Goal: Information Seeking & Learning: Check status

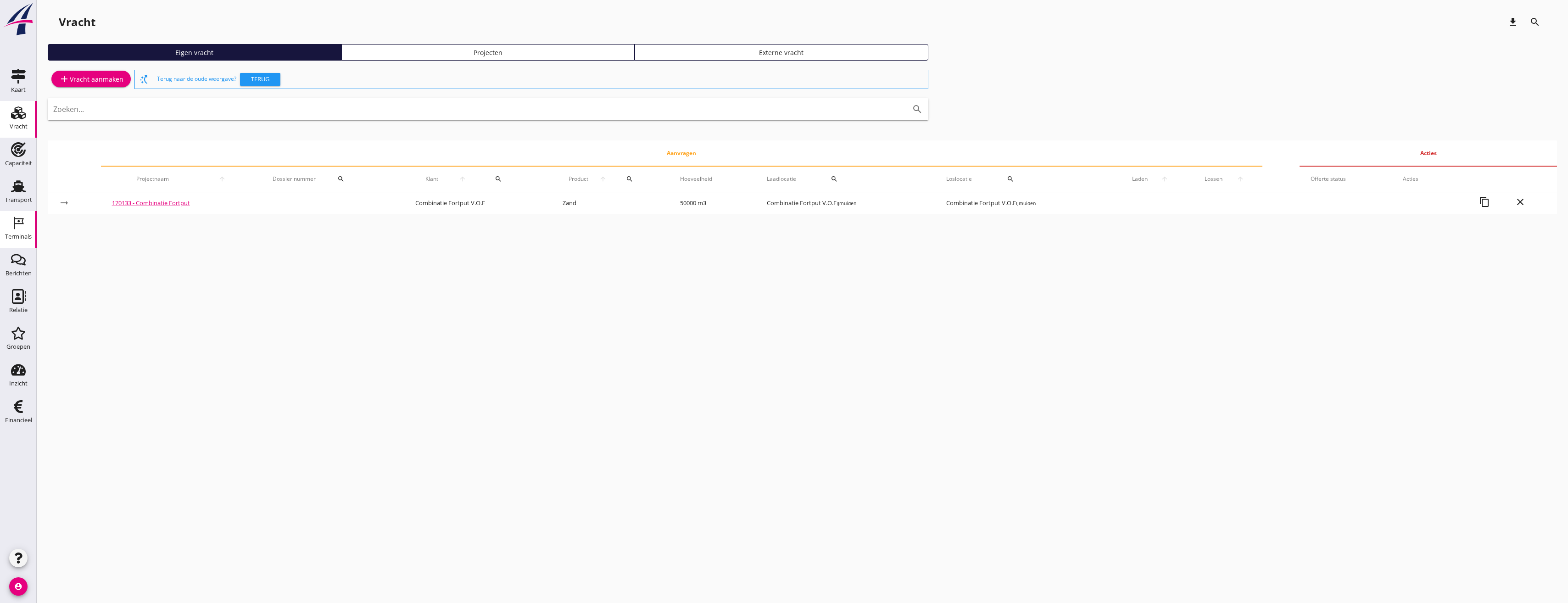
click at [16, 225] on icon "Terminals" at bounding box center [18, 222] width 14 height 14
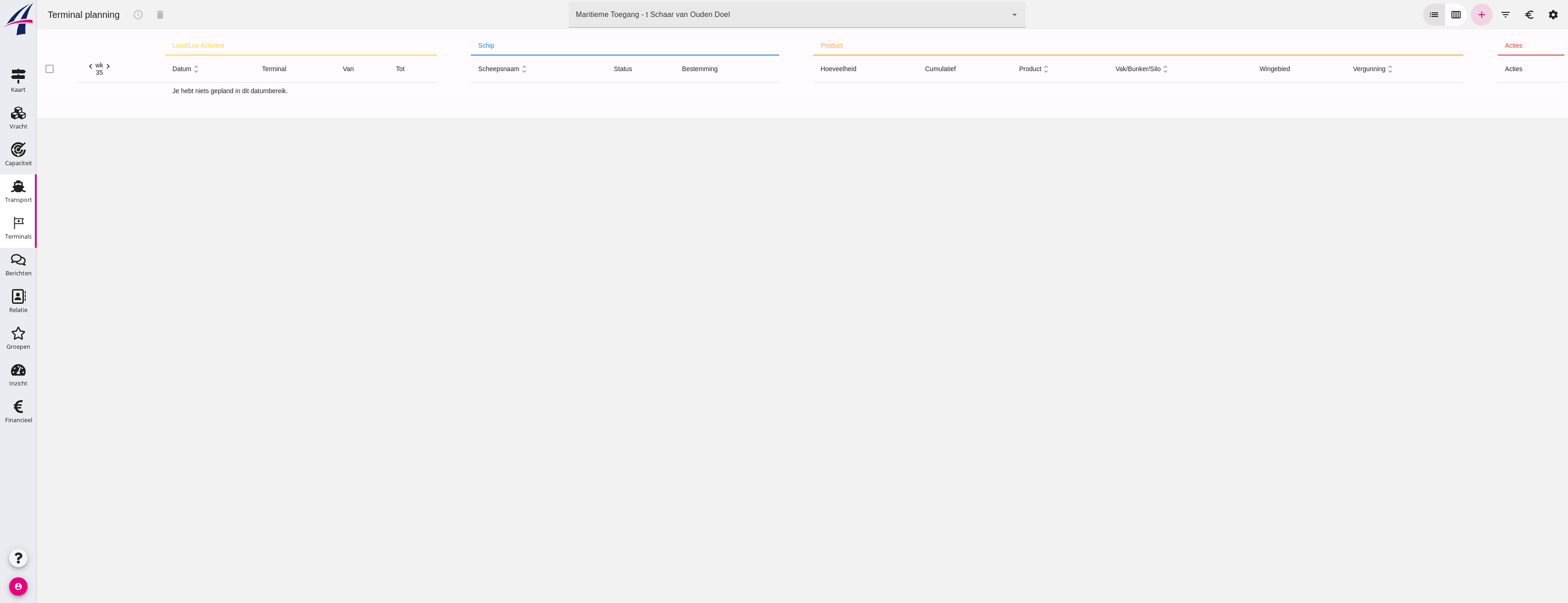
click at [27, 183] on div "Transport" at bounding box center [19, 186] width 22 height 14
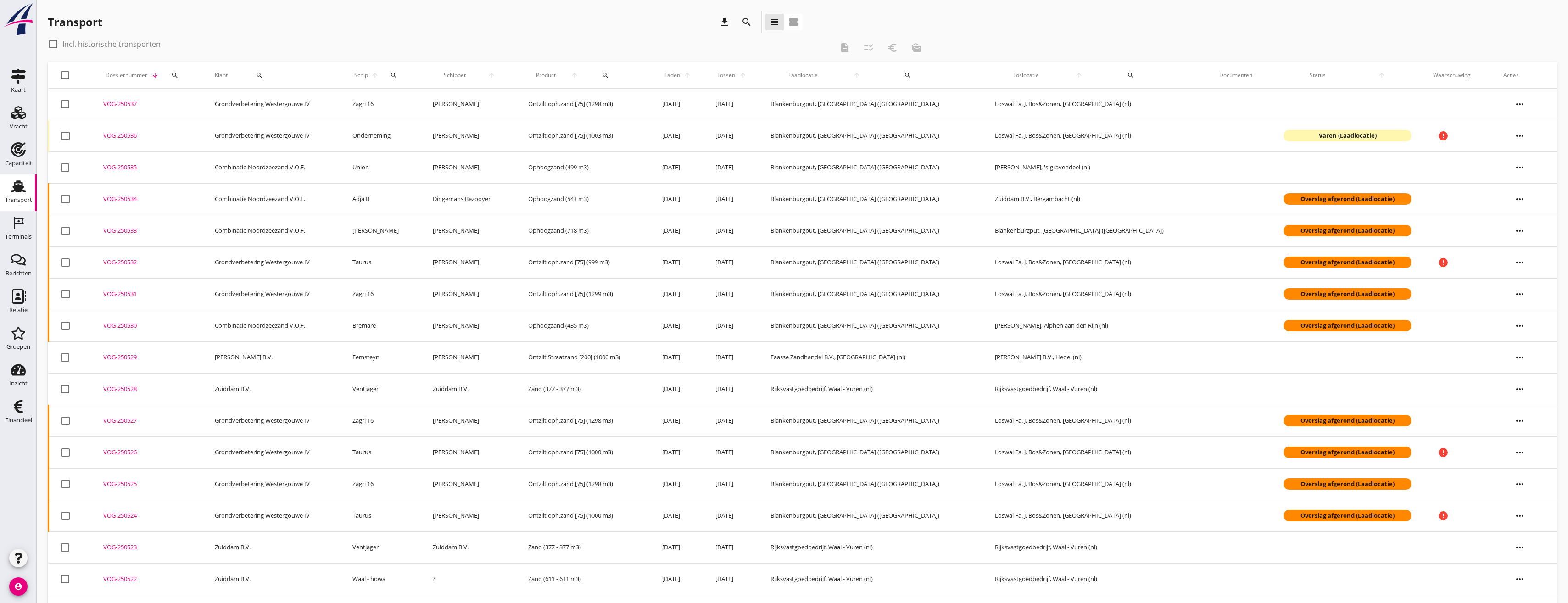
click at [873, 14] on div "Transport download search view_headline view_agenda" at bounding box center [803, 23] width 1510 height 25
click at [748, 27] on icon "search" at bounding box center [747, 22] width 11 height 11
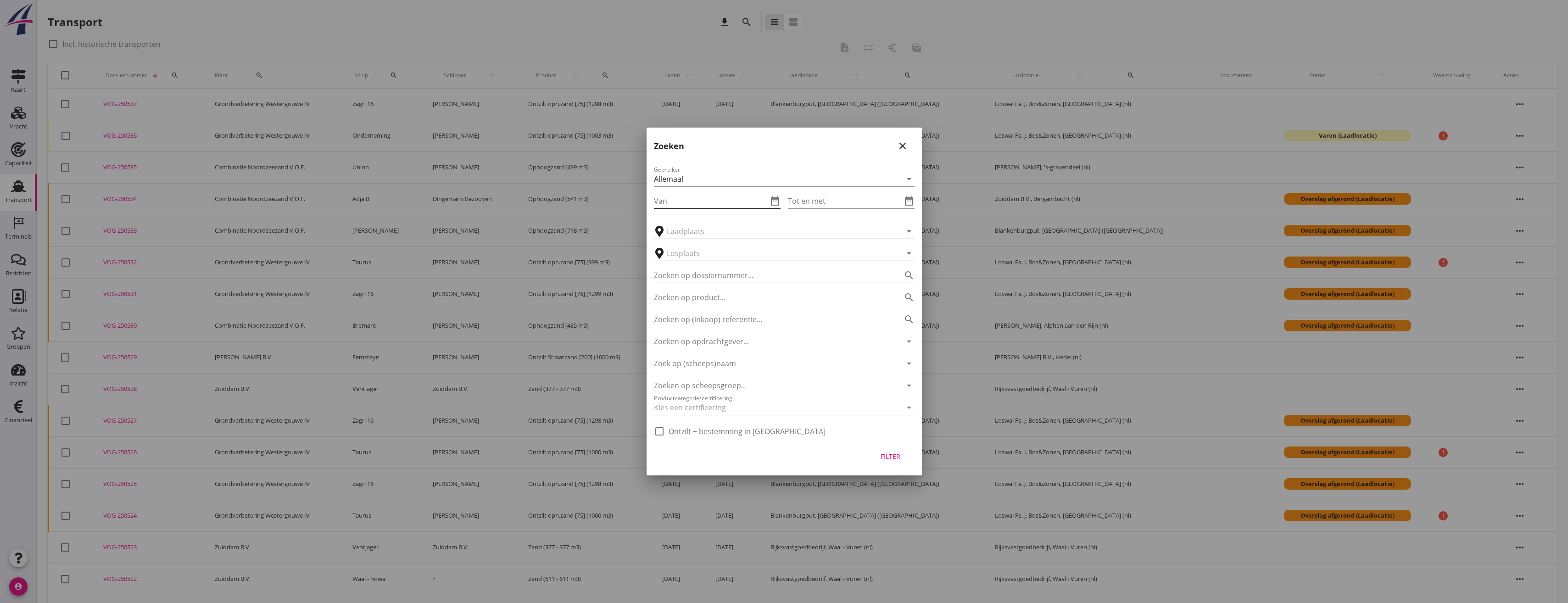
click at [713, 203] on input "Van" at bounding box center [711, 200] width 114 height 14
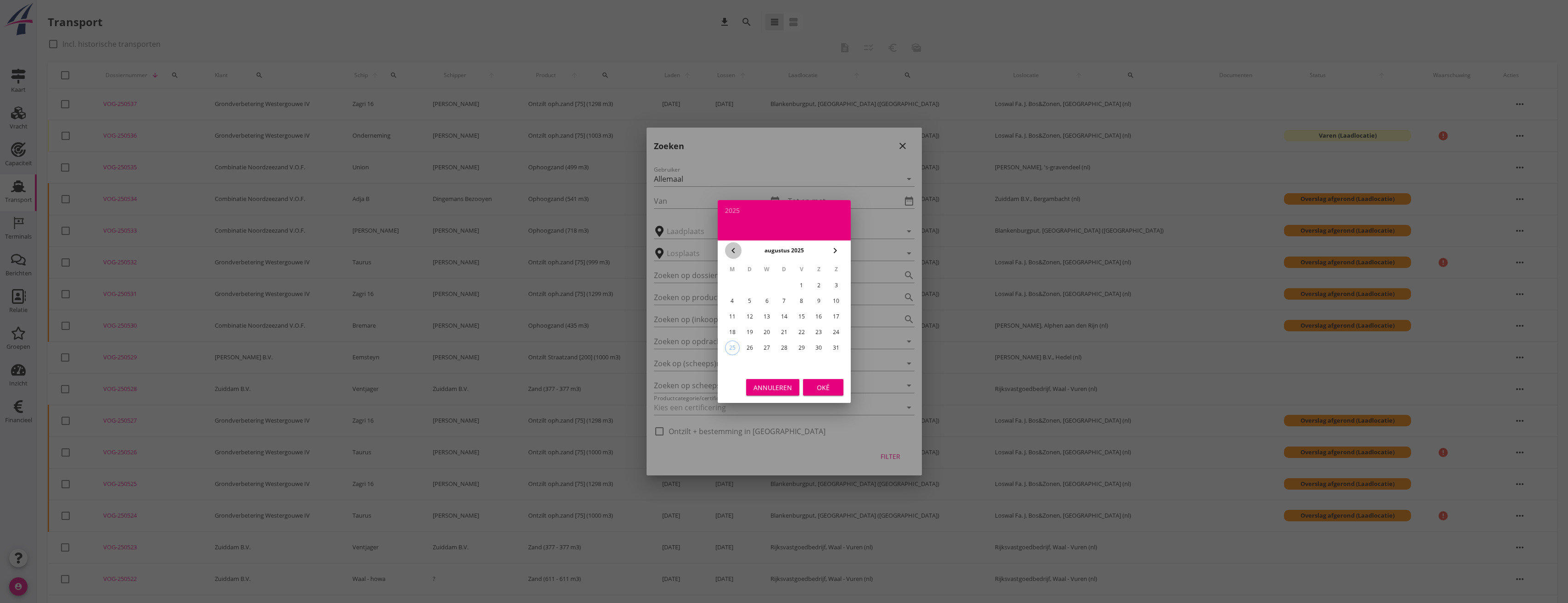
click at [738, 250] on icon "chevron_left" at bounding box center [733, 250] width 11 height 11
click at [801, 300] on div "11" at bounding box center [801, 300] width 14 height 14
type input "[DATE]"
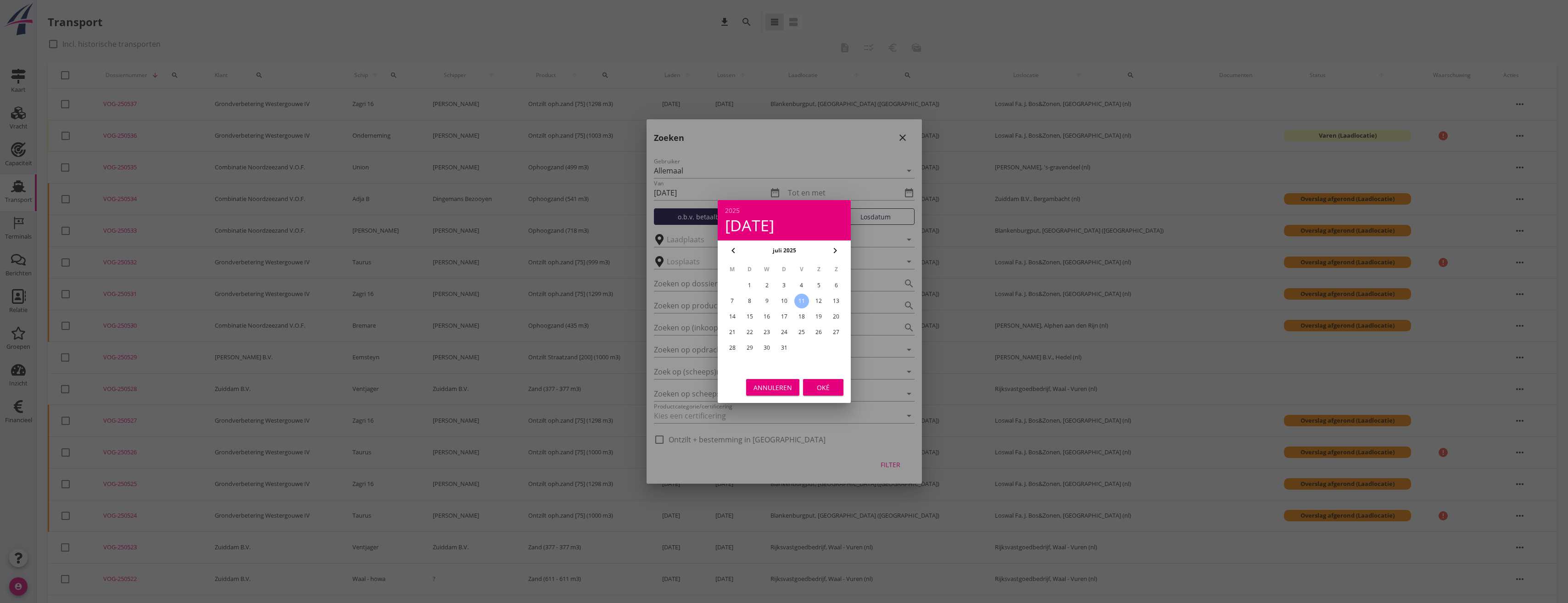
click at [822, 390] on div "Oké" at bounding box center [823, 388] width 25 height 10
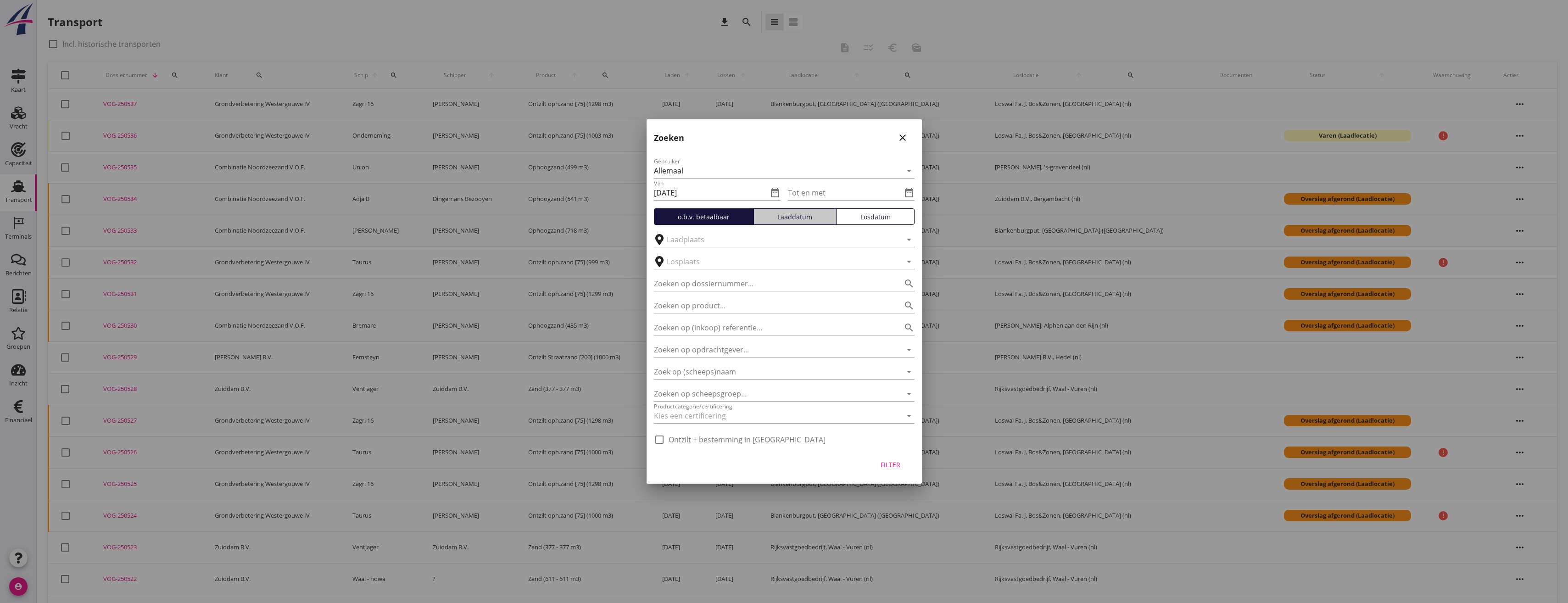
click at [804, 217] on div "Laaddatum" at bounding box center [795, 217] width 75 height 10
click at [811, 195] on input "Tot en met" at bounding box center [845, 192] width 114 height 14
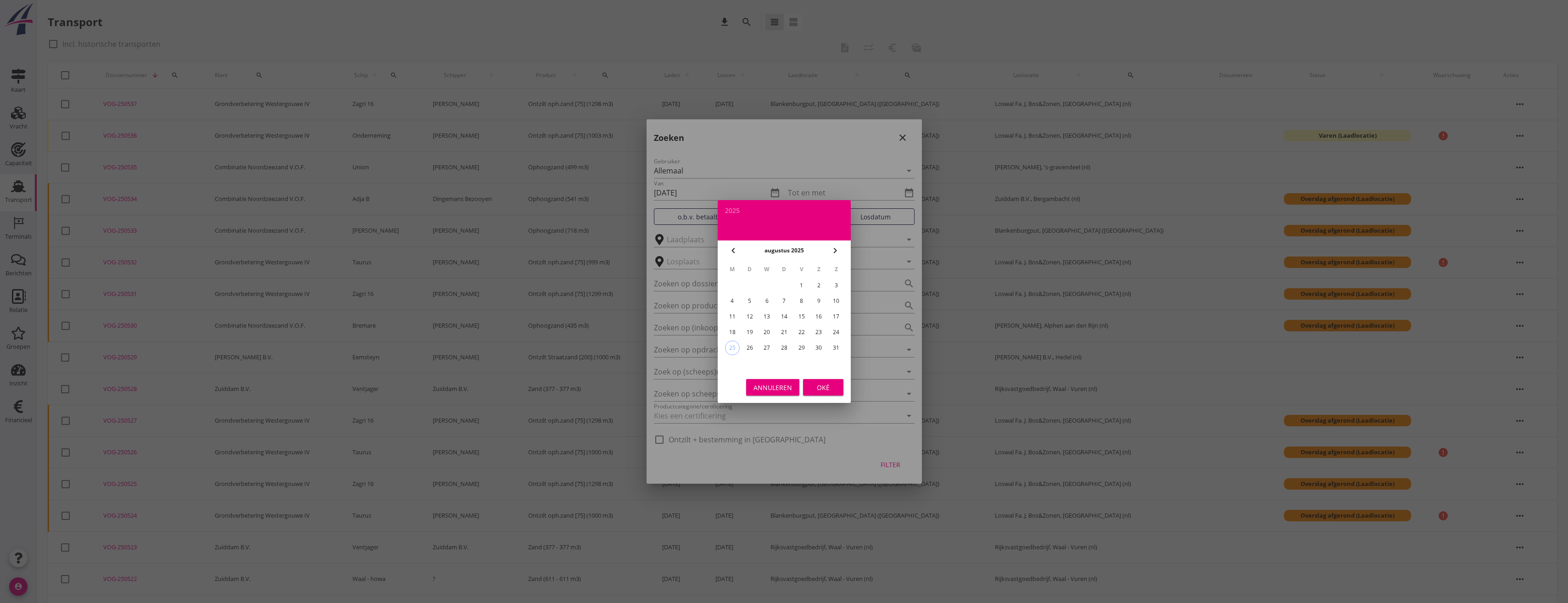
click at [735, 253] on icon "chevron_left" at bounding box center [733, 250] width 11 height 11
click at [757, 315] on div "15" at bounding box center [749, 316] width 14 height 14
type input "[DATE]"
click at [818, 388] on div "Oké" at bounding box center [823, 388] width 25 height 10
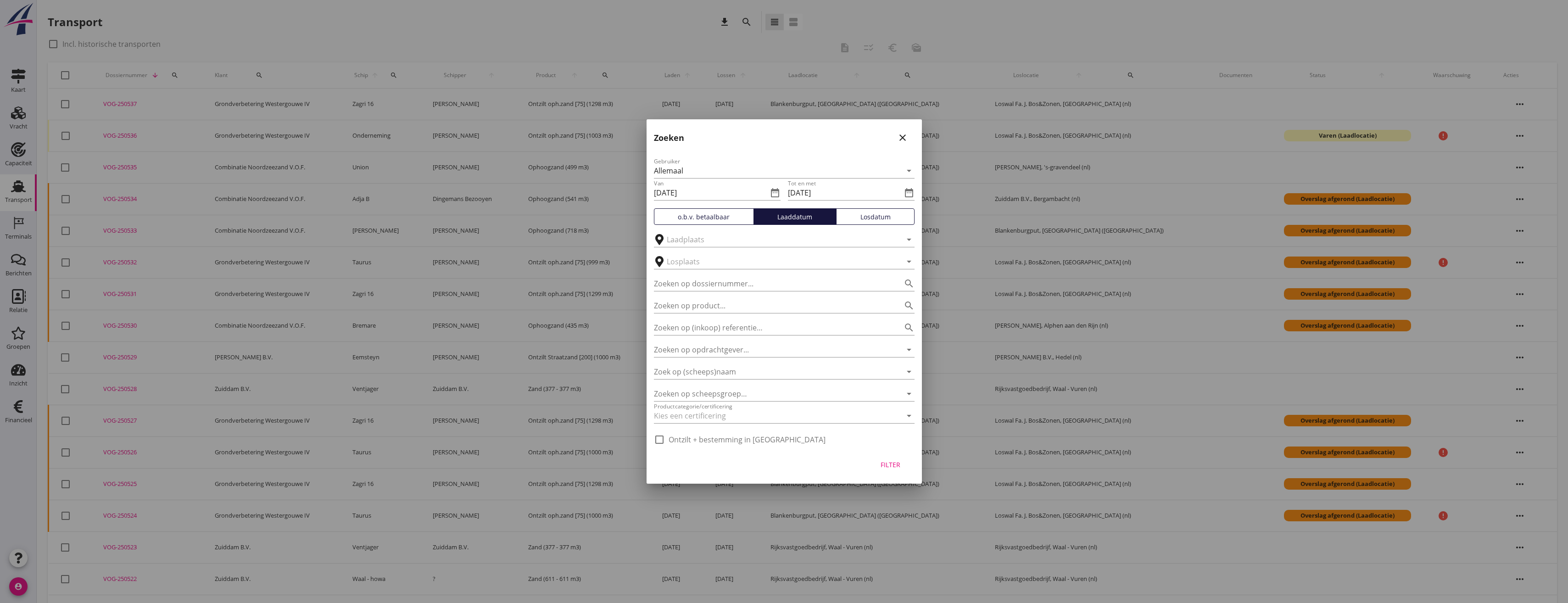
click at [896, 461] on div "Filter" at bounding box center [890, 464] width 25 height 10
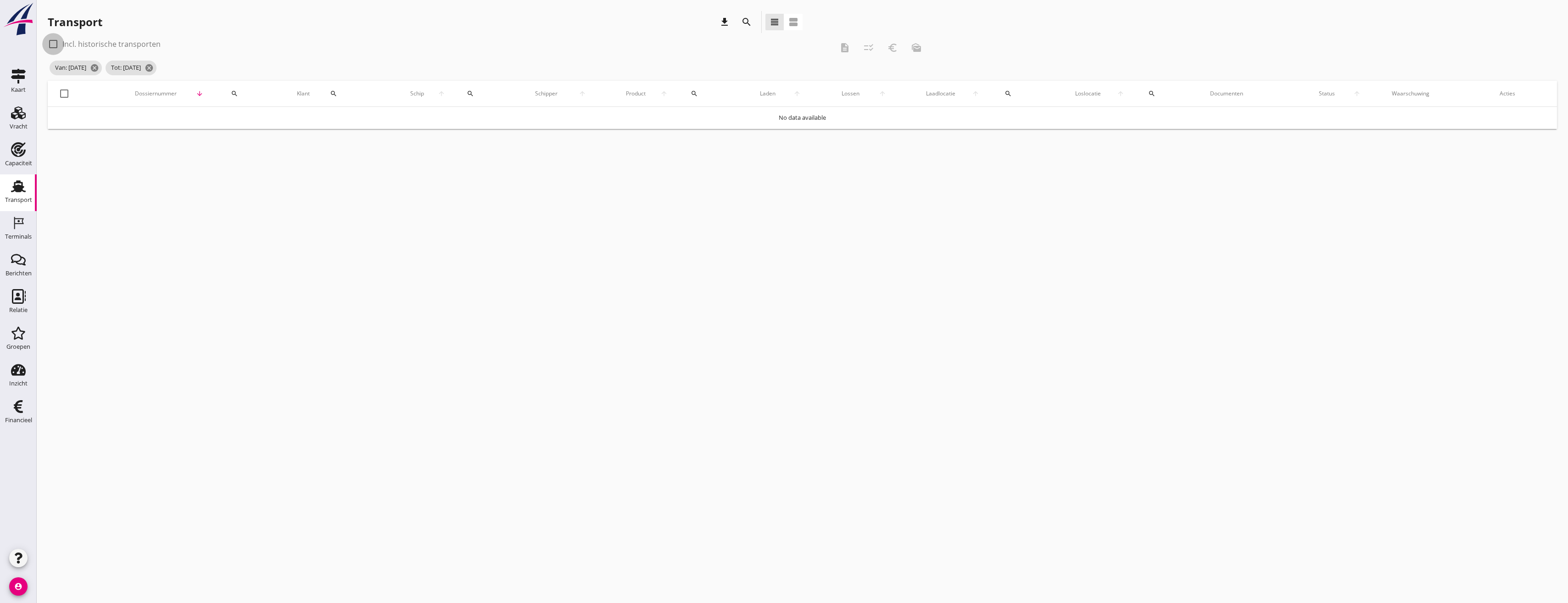
click at [51, 45] on div at bounding box center [53, 44] width 16 height 16
checkbox input "true"
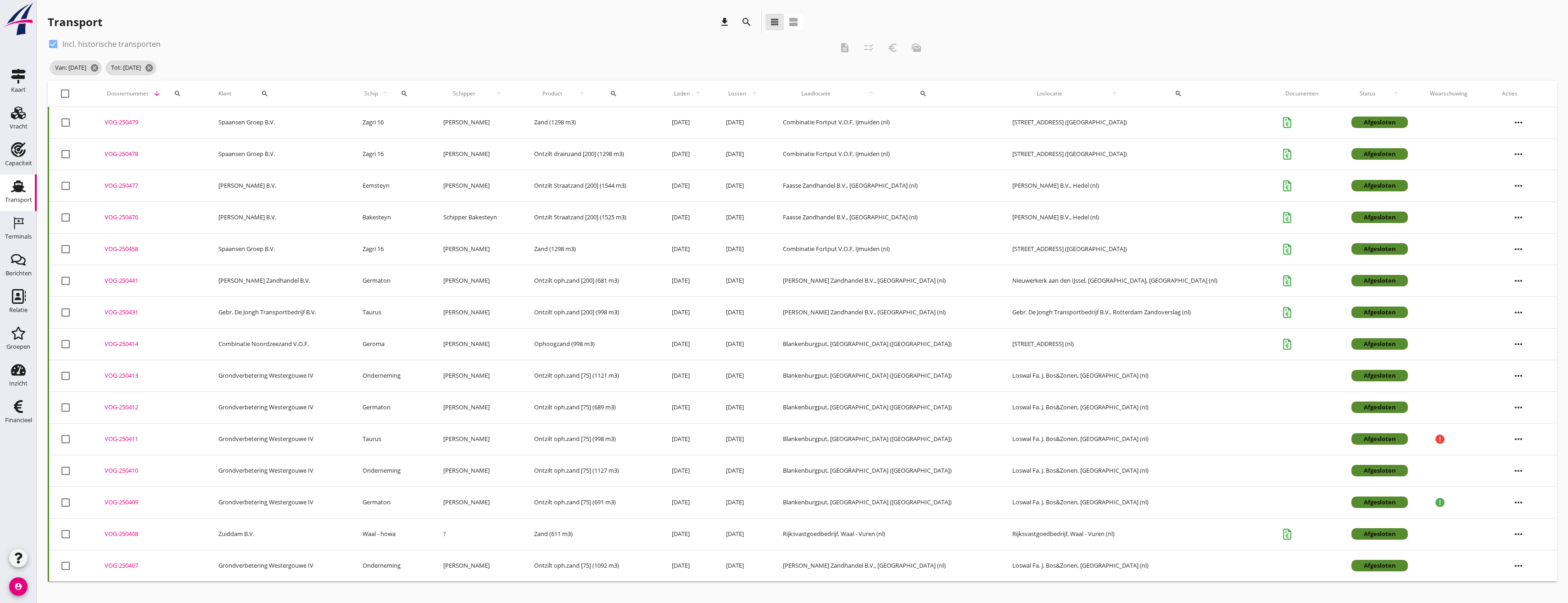
click at [130, 469] on div "VOG-250410" at bounding box center [151, 471] width 92 height 9
click at [744, 19] on icon "search" at bounding box center [747, 22] width 11 height 11
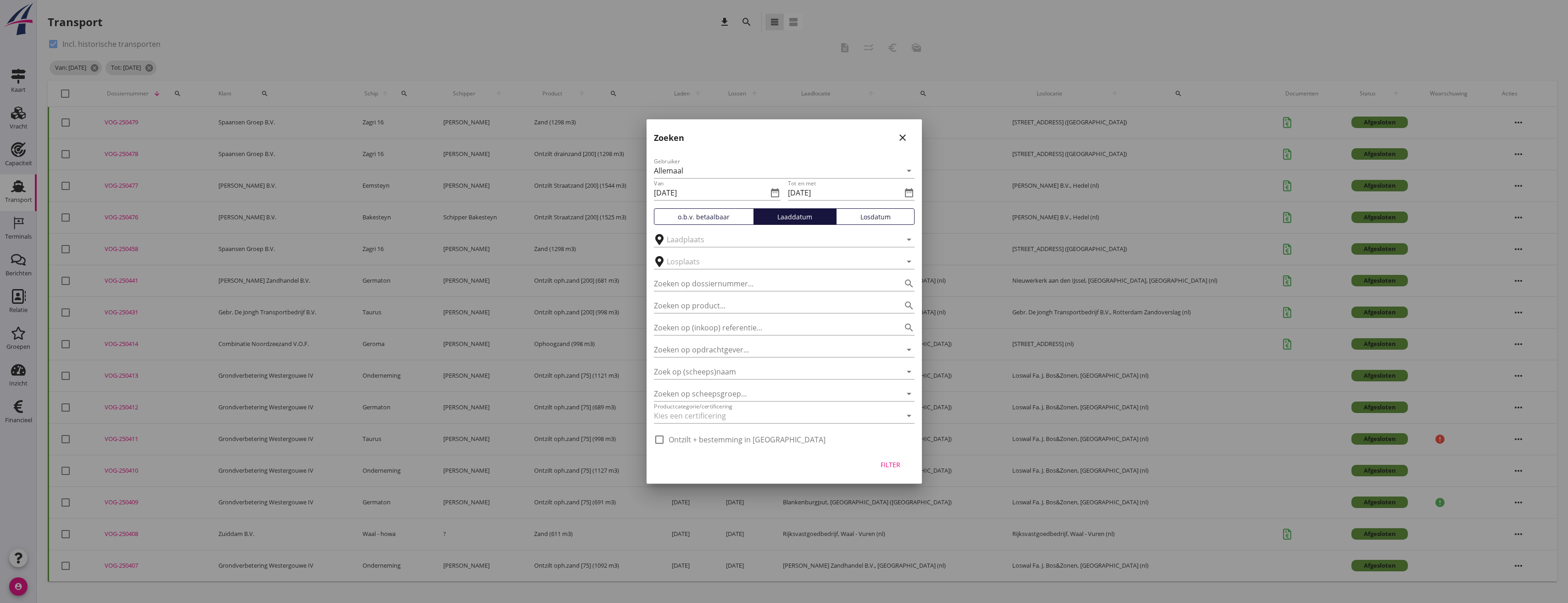
click at [715, 185] on div "Van [DATE] date_range" at bounding box center [717, 189] width 127 height 20
click at [770, 192] on icon "date_range" at bounding box center [775, 193] width 11 height 11
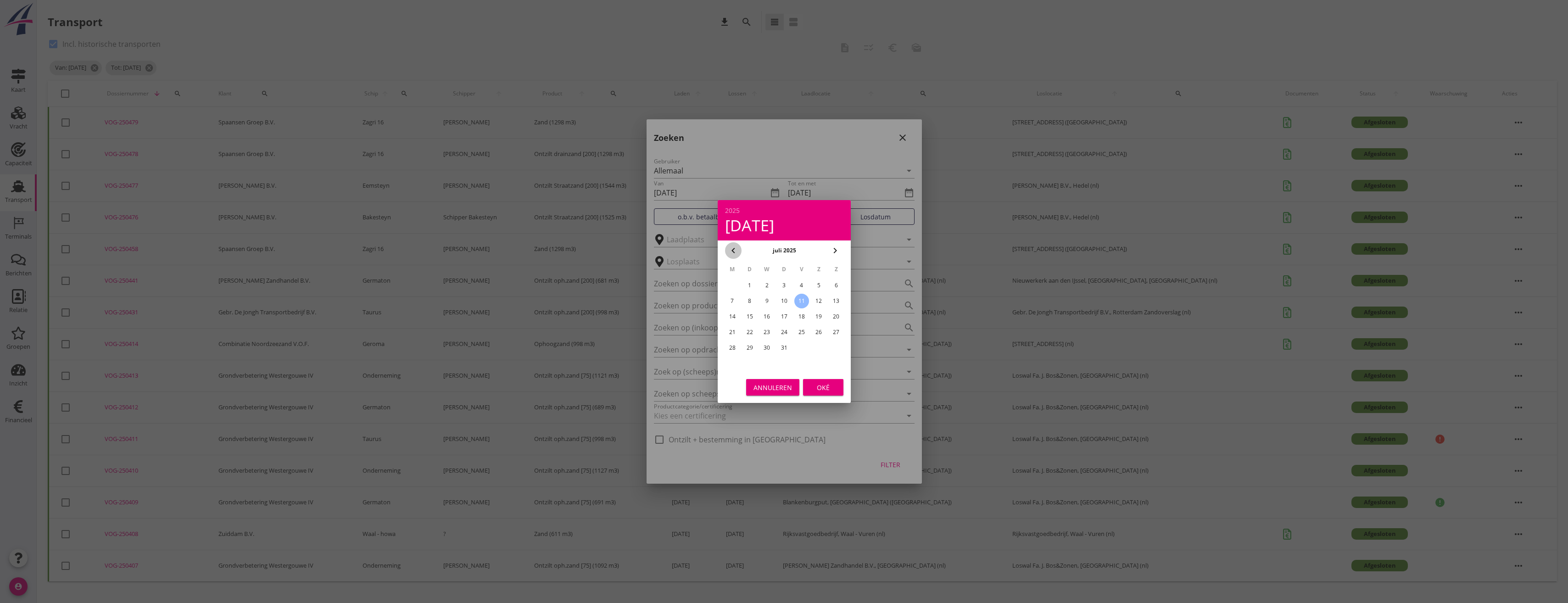
click at [735, 253] on icon "chevron_left" at bounding box center [733, 250] width 11 height 11
drag, startPoint x: 804, startPoint y: 332, endPoint x: 805, endPoint y: 338, distance: 6.1
click at [804, 333] on div "20" at bounding box center [801, 332] width 14 height 14
type input "[DATE]"
drag, startPoint x: 816, startPoint y: 390, endPoint x: 808, endPoint y: 353, distance: 37.9
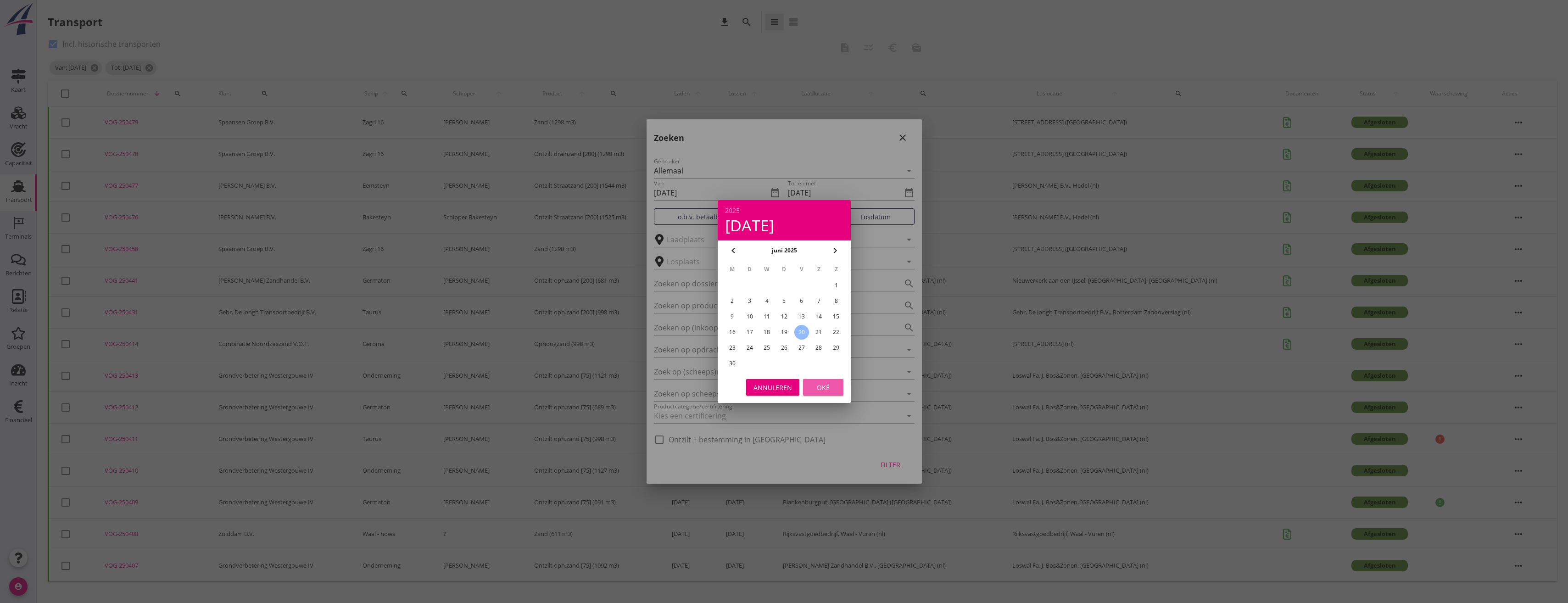
click at [816, 390] on div "Oké" at bounding box center [823, 388] width 25 height 10
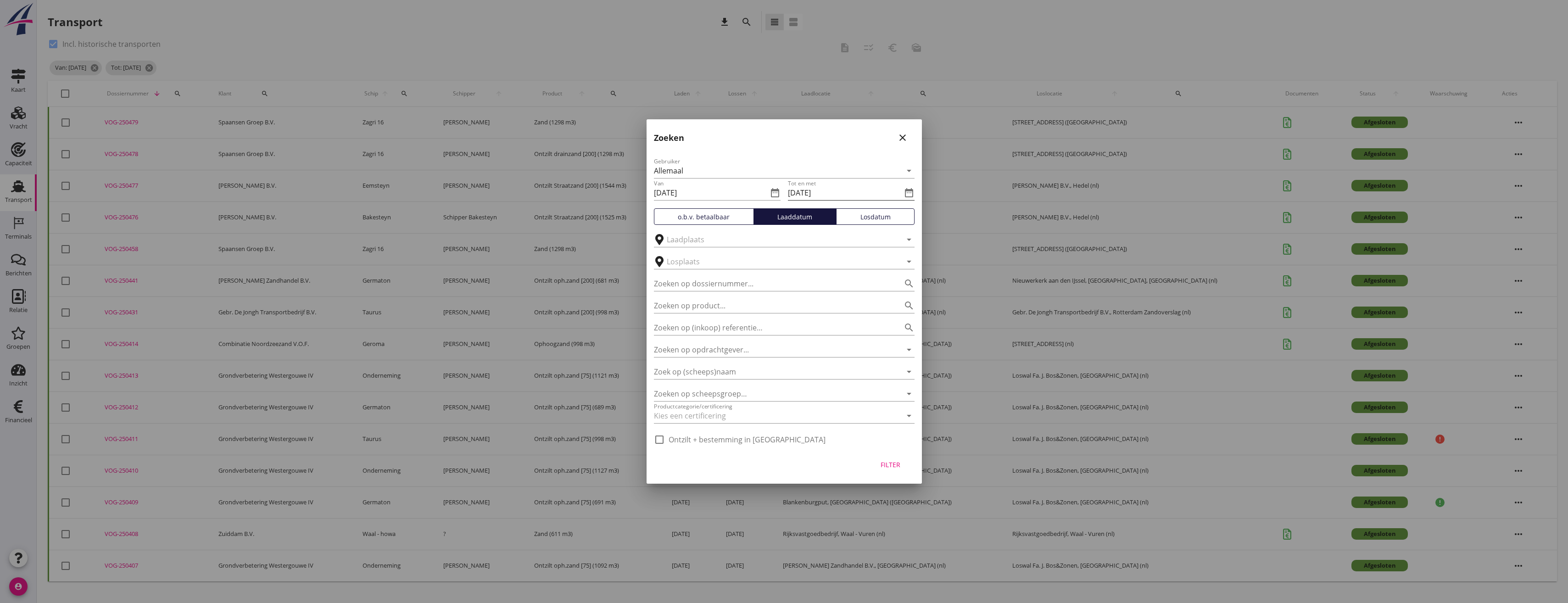
click at [907, 194] on icon "date_range" at bounding box center [910, 193] width 11 height 11
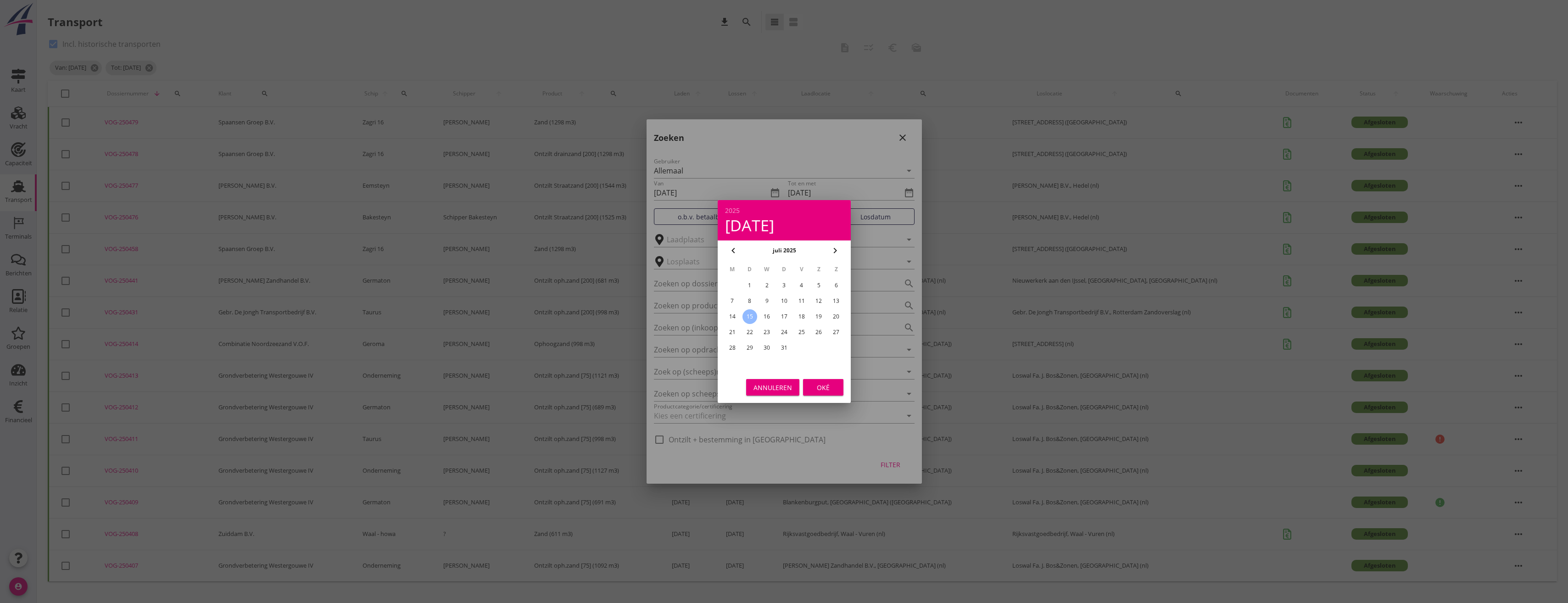
click at [746, 333] on div "22" at bounding box center [749, 332] width 14 height 14
click at [742, 252] on div "juli 2025" at bounding box center [784, 250] width 85 height 14
click at [735, 250] on icon "chevron_left" at bounding box center [733, 250] width 11 height 11
click at [746, 346] on div "24" at bounding box center [749, 347] width 14 height 14
type input "[DATE]"
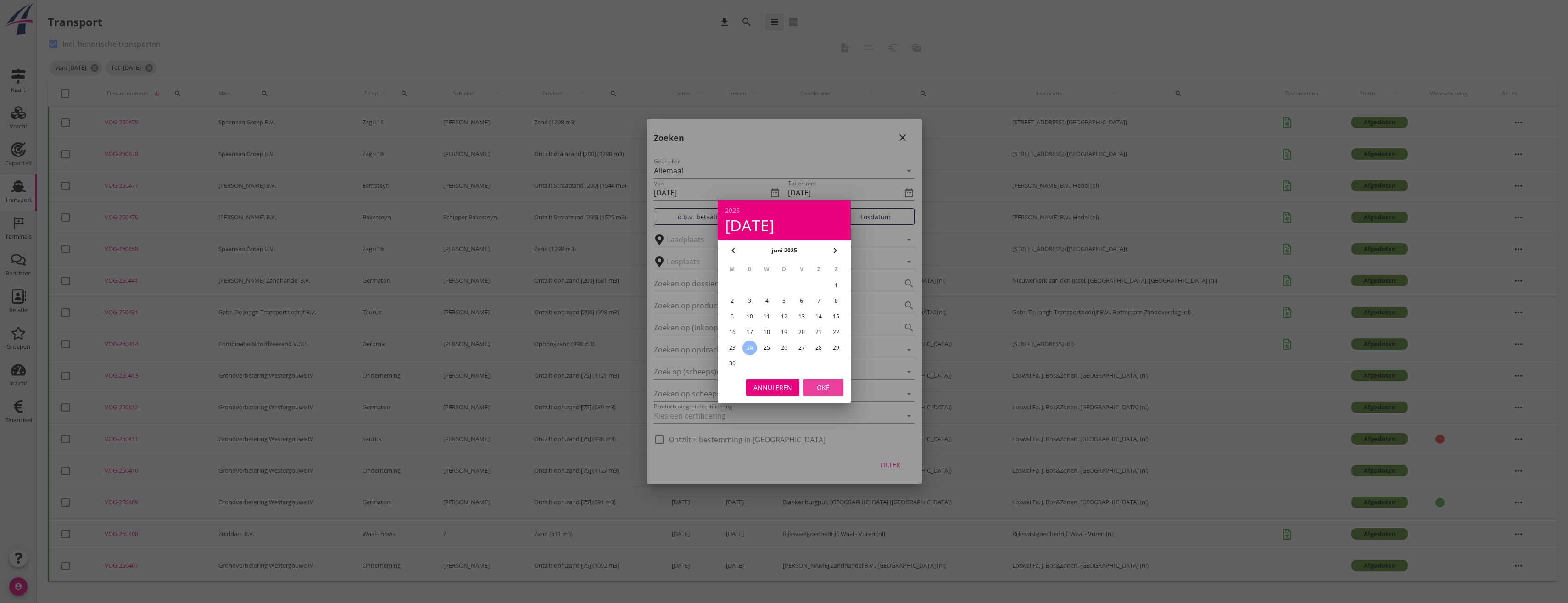
click at [817, 389] on div "Oké" at bounding box center [823, 388] width 25 height 10
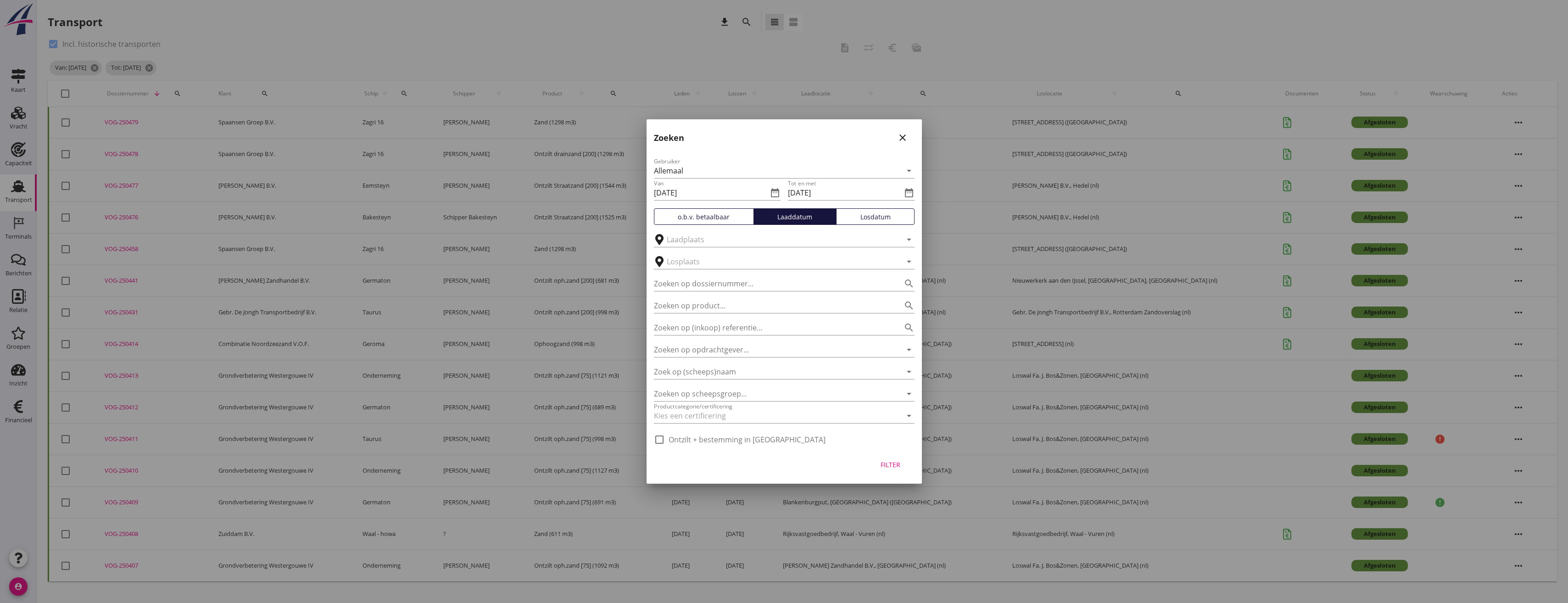
click at [878, 462] on div "Filter" at bounding box center [890, 464] width 25 height 10
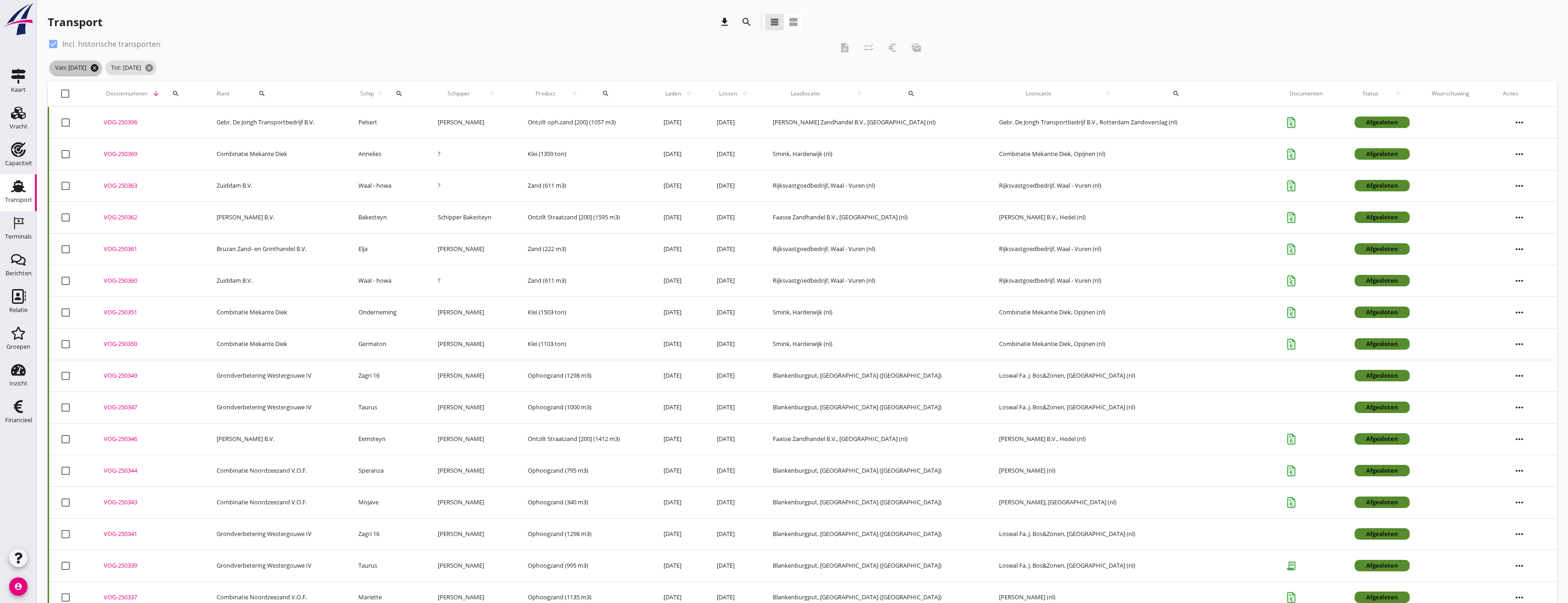
click at [99, 66] on icon "cancel" at bounding box center [94, 67] width 9 height 9
click at [98, 66] on icon "cancel" at bounding box center [93, 67] width 9 height 9
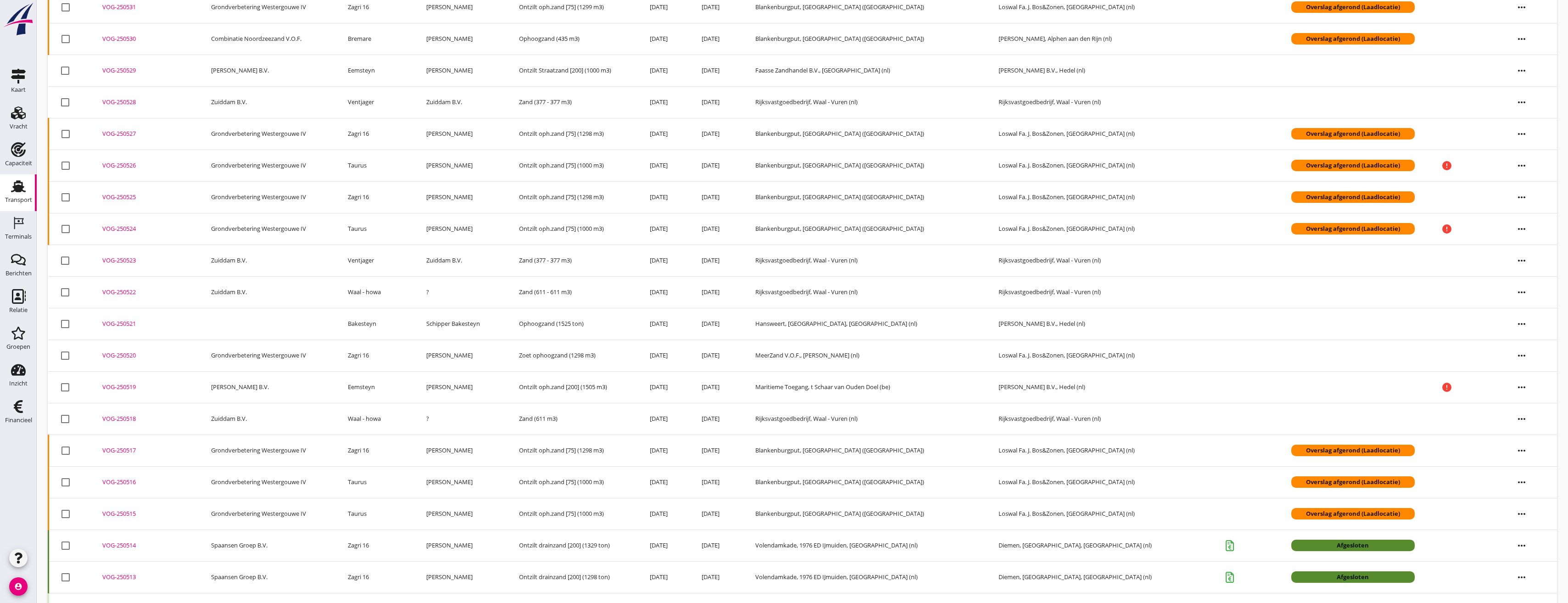
scroll to position [241, 0]
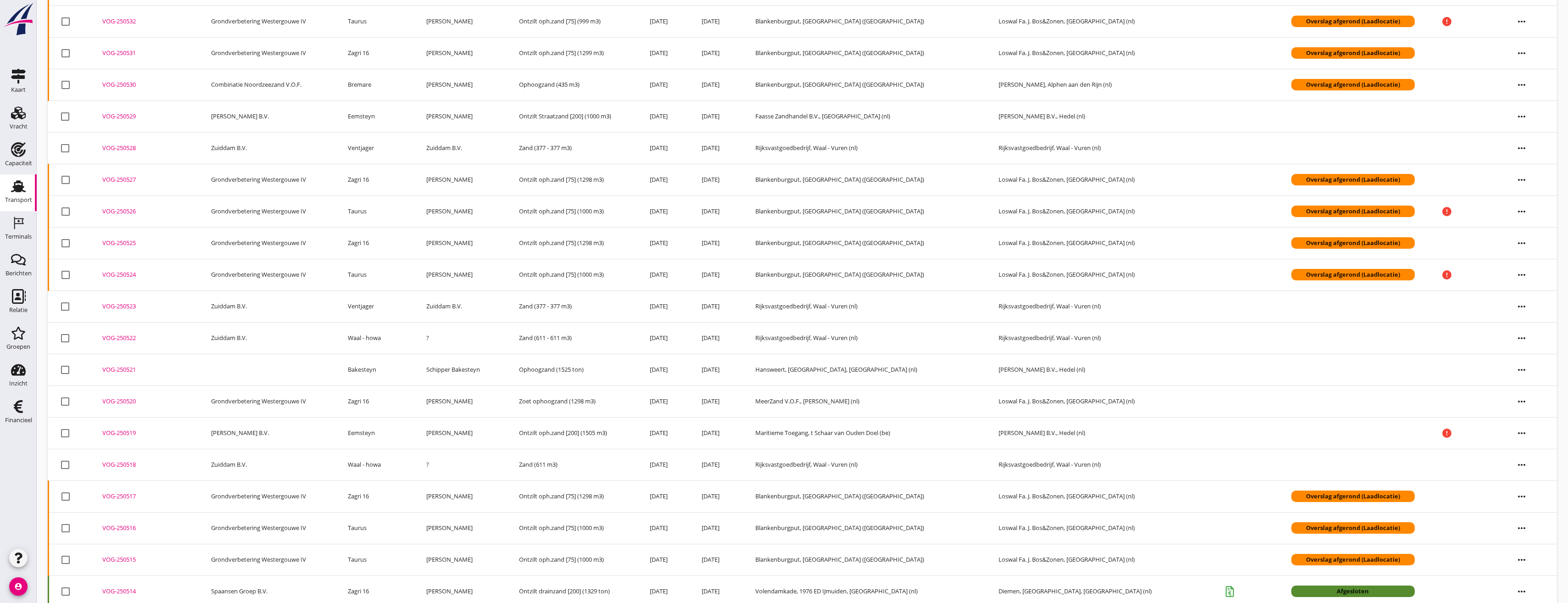
click at [143, 436] on div "VOG-250519" at bounding box center [145, 433] width 86 height 9
